Goal: Task Accomplishment & Management: Manage account settings

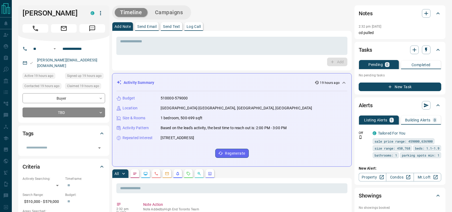
click at [36, 33] on div "[PERSON_NAME] C" at bounding box center [63, 23] width 91 height 36
click at [31, 24] on button "Call" at bounding box center [35, 28] width 26 height 9
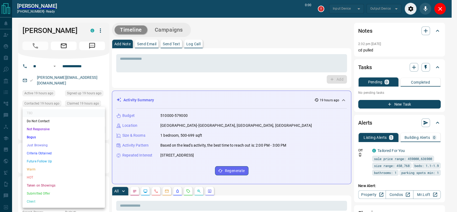
type input "*******"
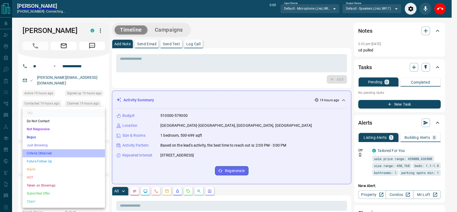
click at [47, 155] on li "Criteria Obtained" at bounding box center [63, 153] width 82 height 8
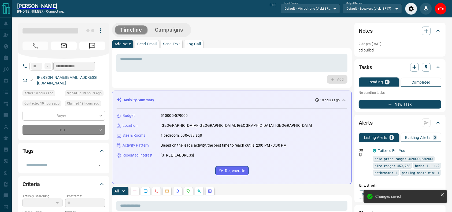
type input "*"
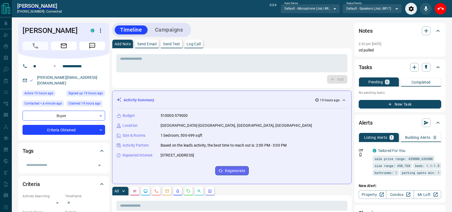
click at [256, 31] on div "Timeline Campaigns" at bounding box center [231, 30] width 239 height 14
click at [446, 8] on div "[PERSON_NAME] [PHONE_NUMBER] - connected 0:06 Input Device Default - Microphone…" at bounding box center [232, 8] width 440 height 17
click at [444, 8] on button "End Call" at bounding box center [440, 9] width 12 height 12
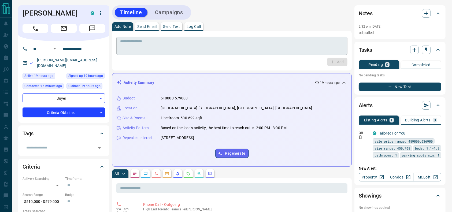
click at [306, 49] on textarea at bounding box center [231, 46] width 223 height 14
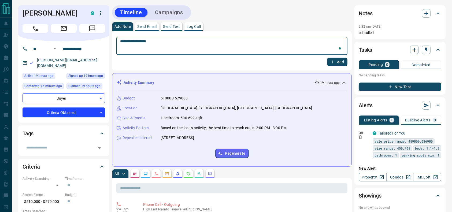
type textarea "**********"
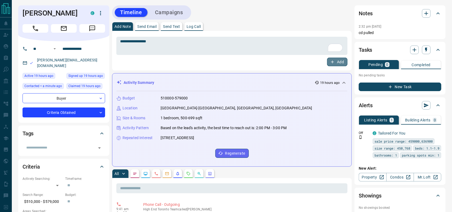
click at [336, 63] on button "Add" at bounding box center [337, 62] width 20 height 9
